Goal: Navigation & Orientation: Find specific page/section

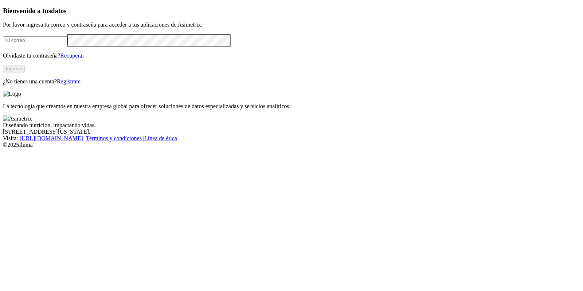
type input "[PERSON_NAME][EMAIL_ADDRESS][PERSON_NAME][DOMAIN_NAME]"
click at [25, 72] on button "Ingresa" at bounding box center [14, 69] width 22 height 8
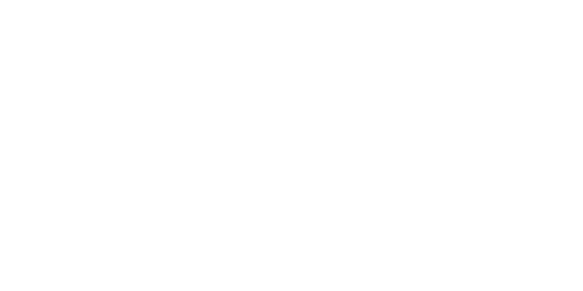
click at [473, 105] on div at bounding box center [294, 145] width 583 height 291
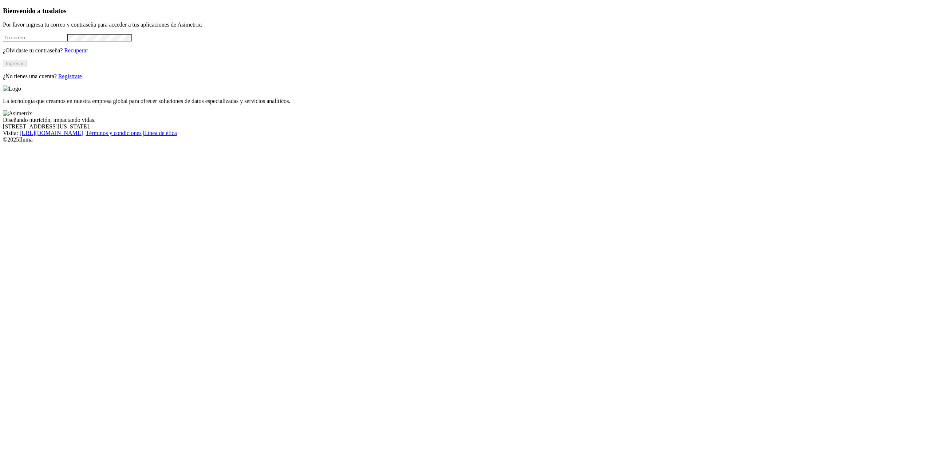
type input "[PERSON_NAME][EMAIL_ADDRESS][PERSON_NAME][DOMAIN_NAME]"
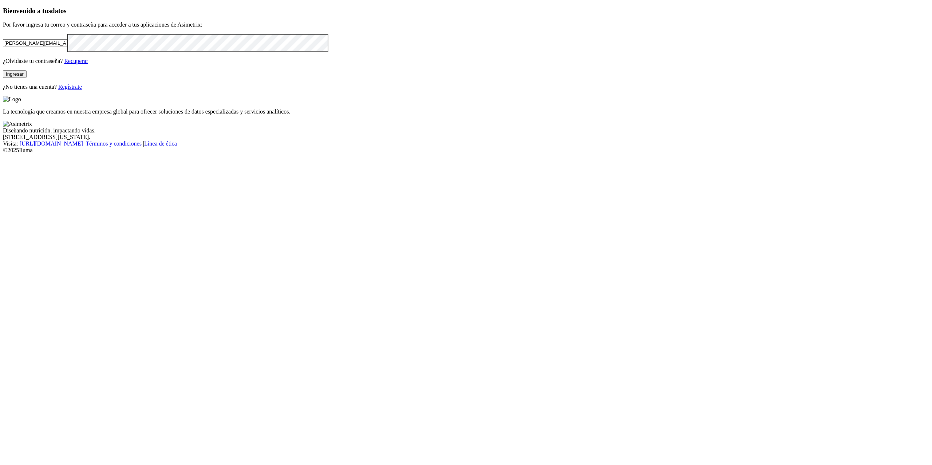
click at [27, 78] on button "Ingresar" at bounding box center [15, 74] width 24 height 8
